Goal: Task Accomplishment & Management: Use online tool/utility

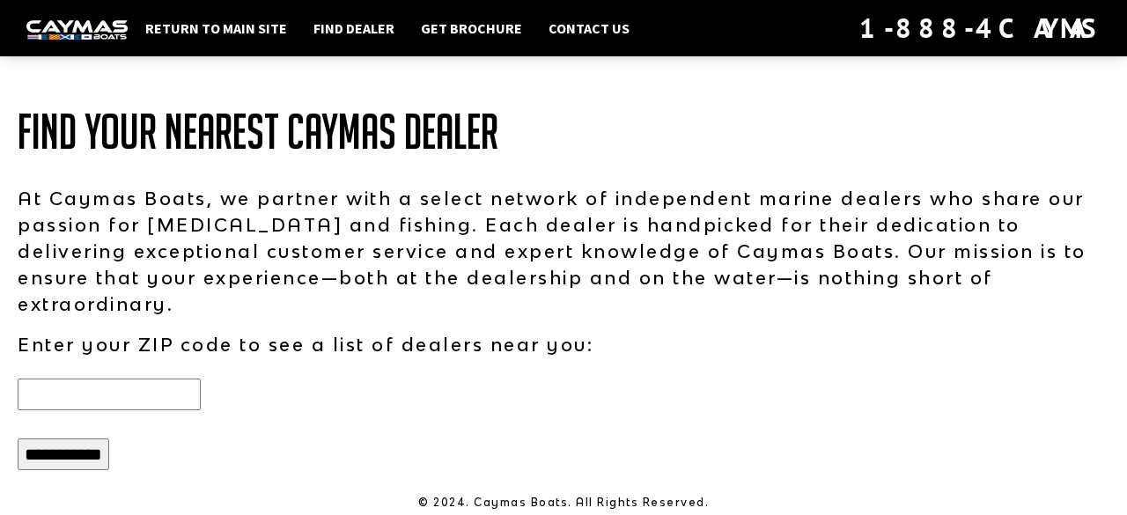
click at [116, 379] on input "text" at bounding box center [109, 395] width 183 height 32
type input "*****"
click at [18, 438] on input "**********" at bounding box center [64, 454] width 92 height 32
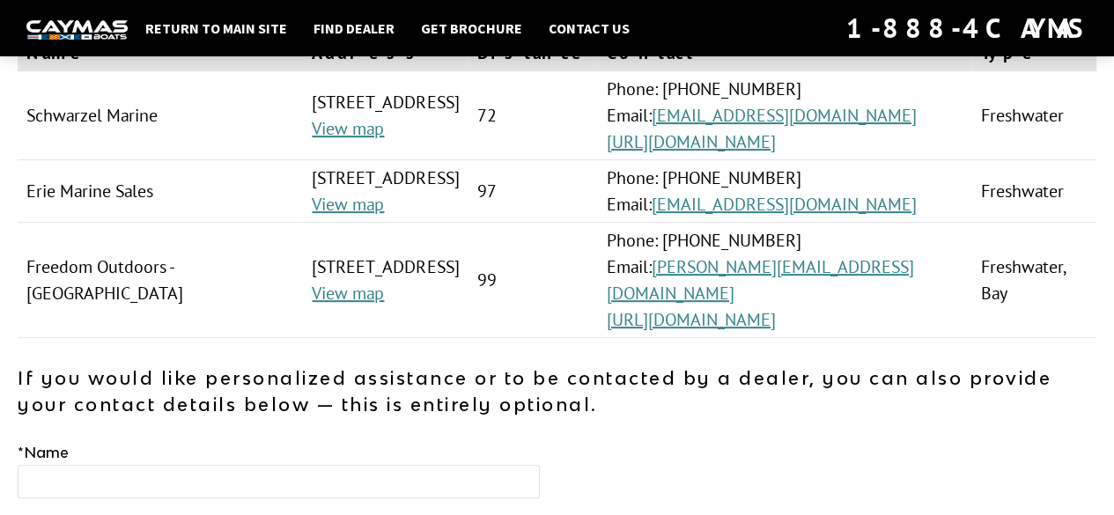
scroll to position [176, 0]
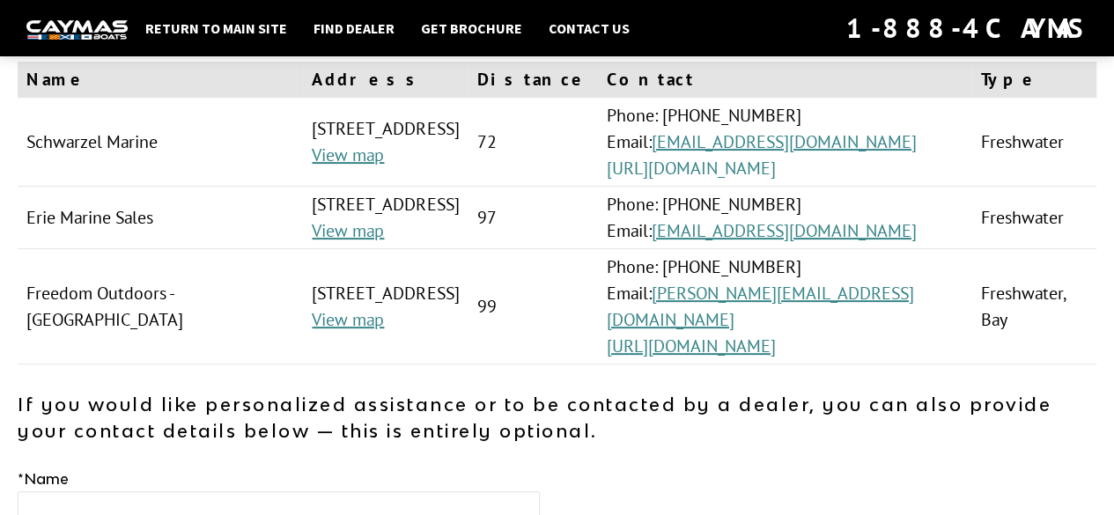
click at [773, 180] on link "https://schwarzelmarine.net/" at bounding box center [690, 168] width 169 height 23
click at [775, 357] on link "https://www.freedomoutdoors.com/" at bounding box center [690, 346] width 169 height 23
click at [365, 20] on link "Find Dealer" at bounding box center [354, 28] width 99 height 23
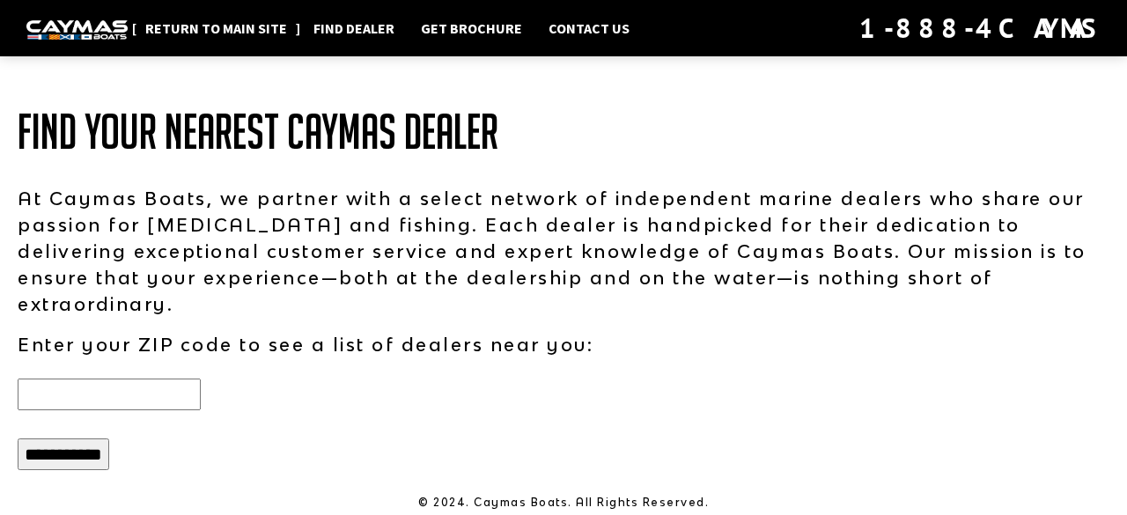
click at [204, 21] on link "Return to main site" at bounding box center [215, 28] width 159 height 23
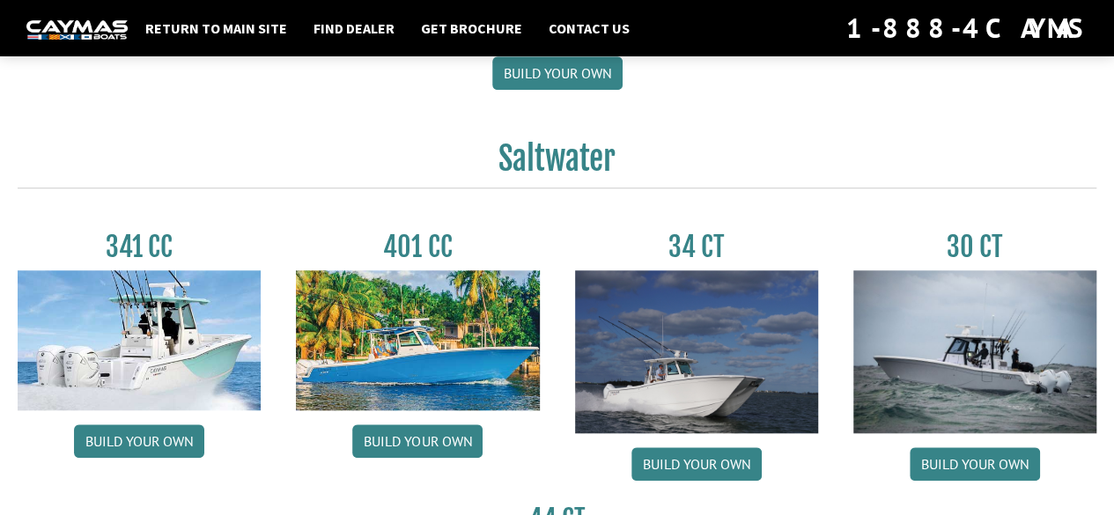
scroll to position [704, 0]
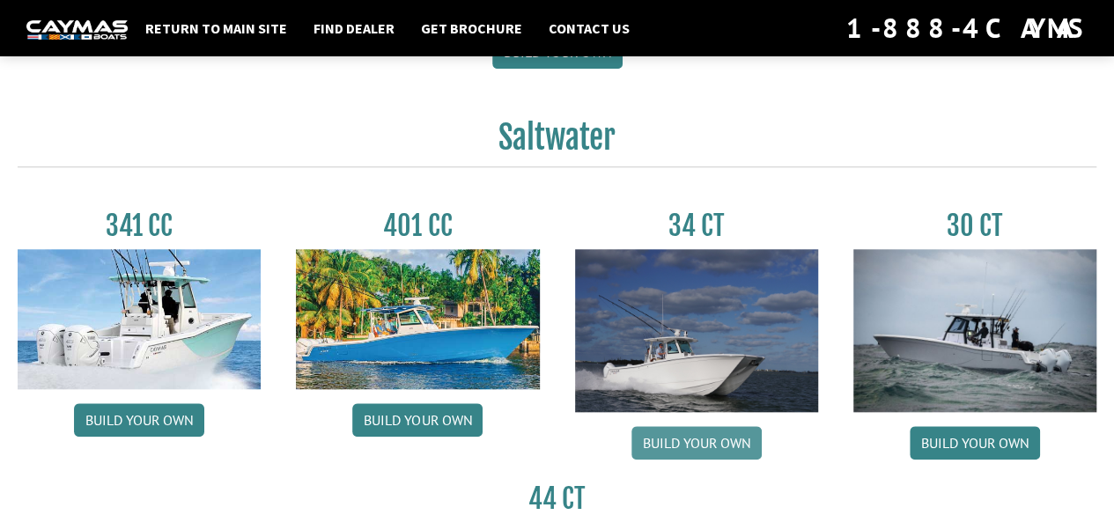
click at [694, 450] on link "Build your own" at bounding box center [696, 442] width 130 height 33
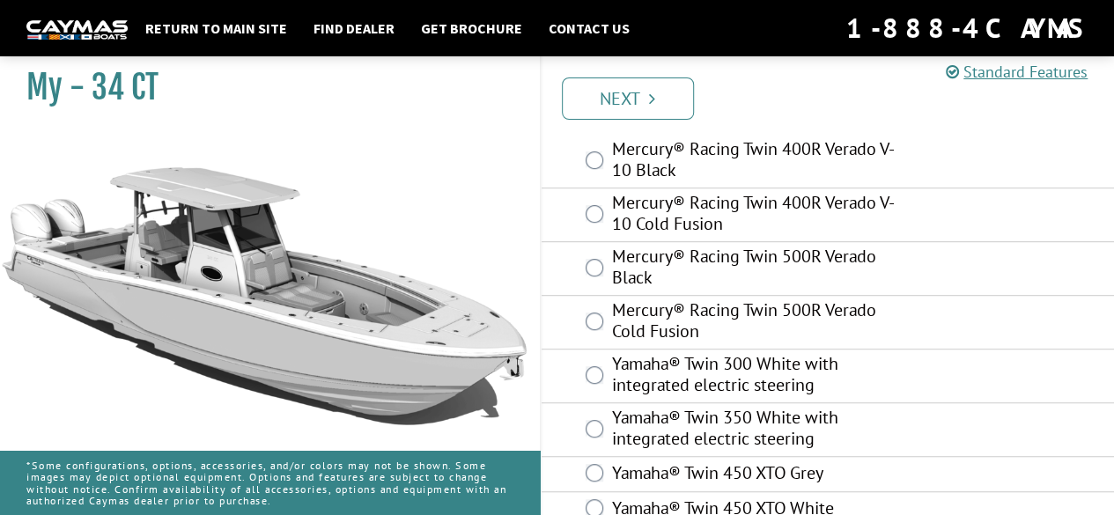
scroll to position [437, 0]
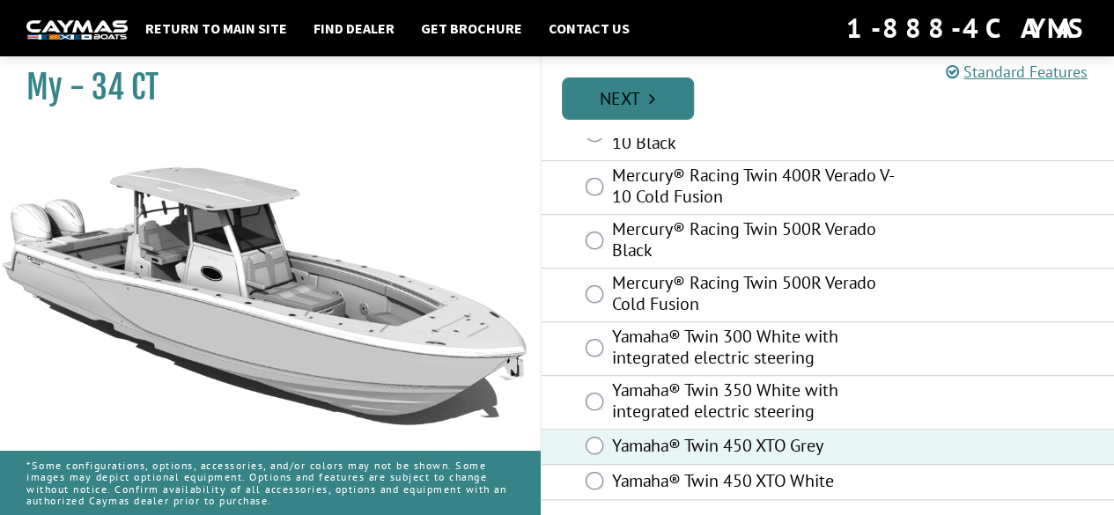
click at [626, 96] on link "Next" at bounding box center [628, 98] width 132 height 42
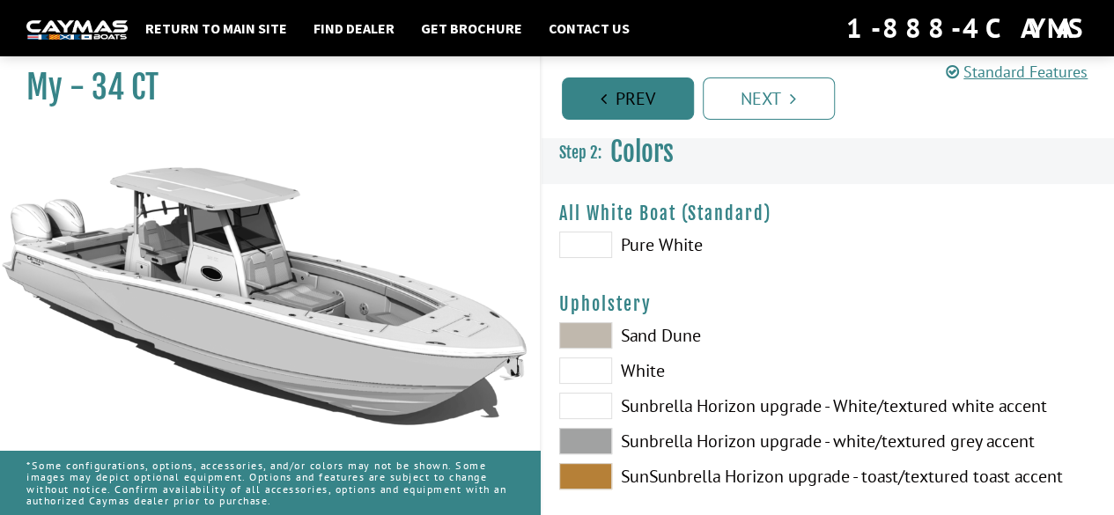
scroll to position [0, 0]
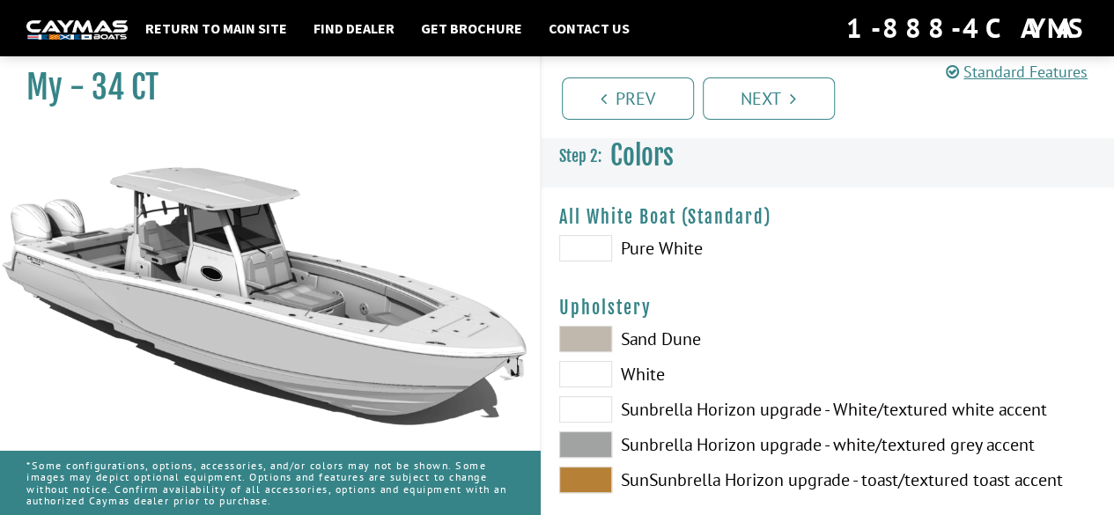
click at [589, 252] on span at bounding box center [585, 248] width 53 height 26
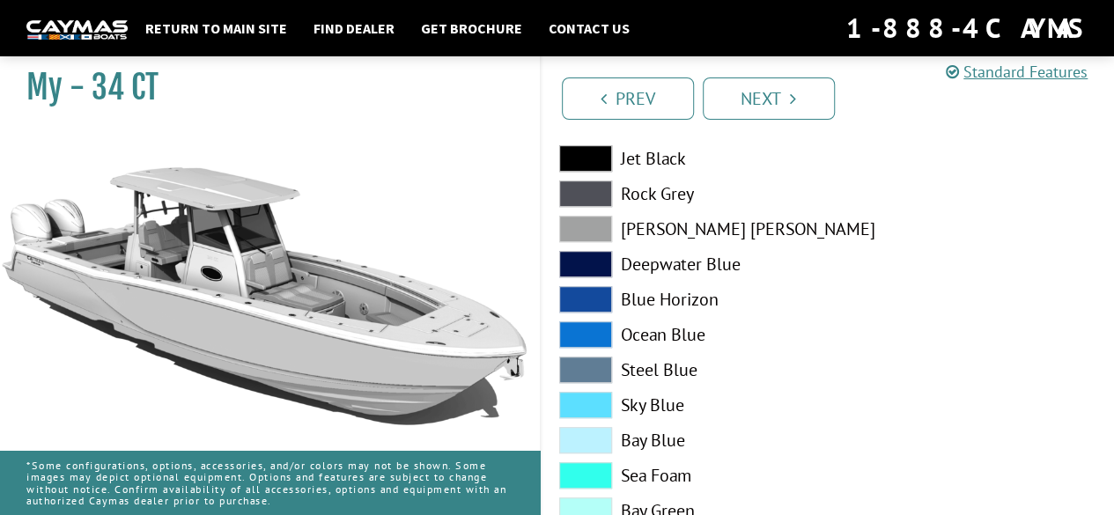
scroll to position [440, 0]
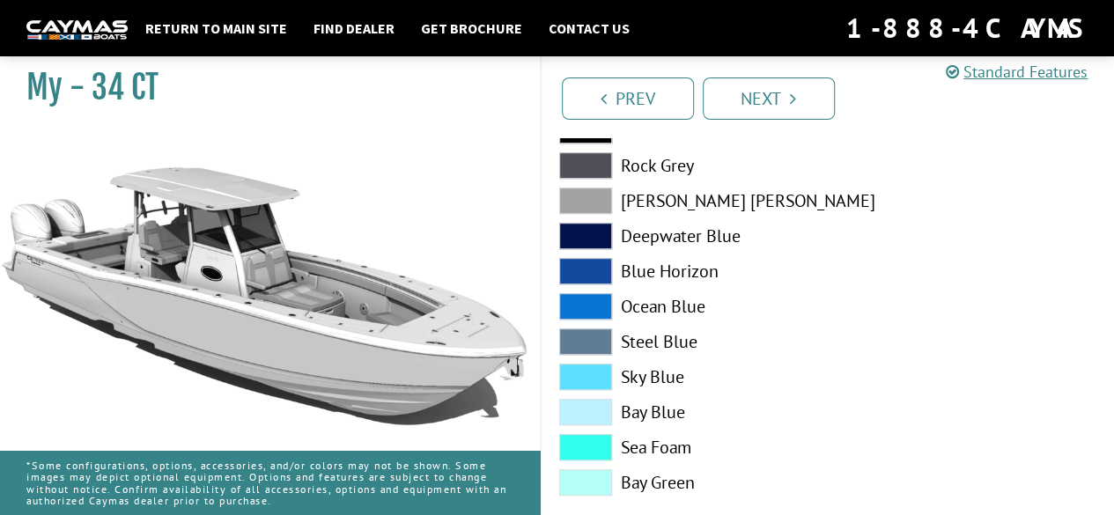
click at [590, 478] on span at bounding box center [585, 482] width 53 height 26
click at [784, 94] on link "Next" at bounding box center [769, 98] width 132 height 42
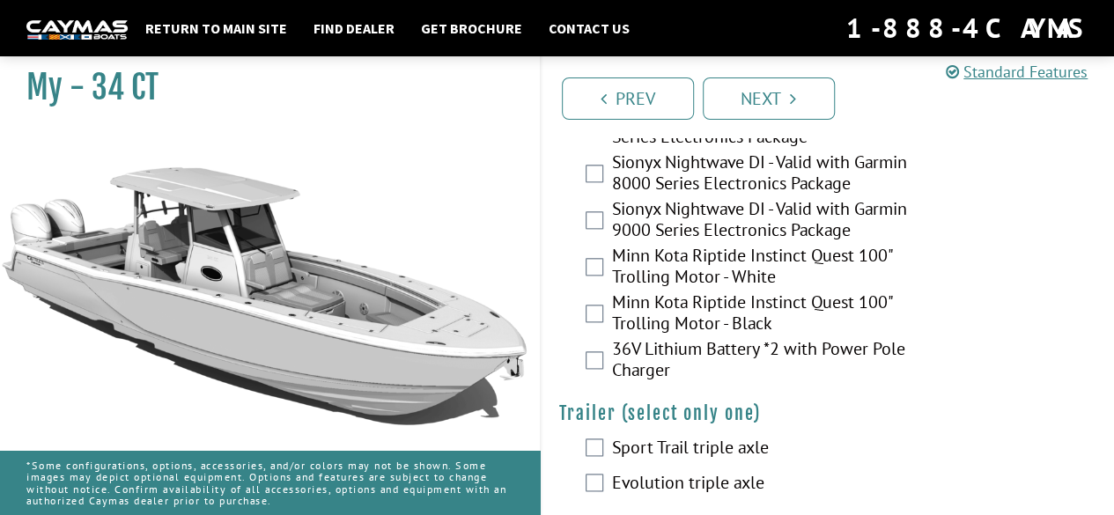
scroll to position [4283, 0]
